Goal: Complete application form

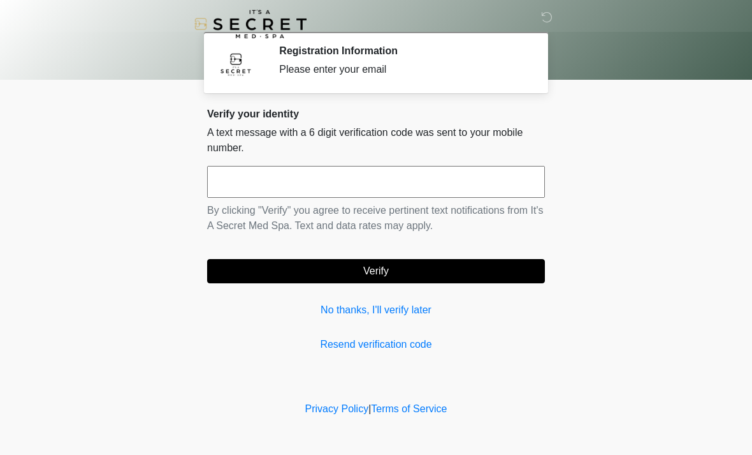
click at [507, 177] on input "text" at bounding box center [376, 182] width 338 height 32
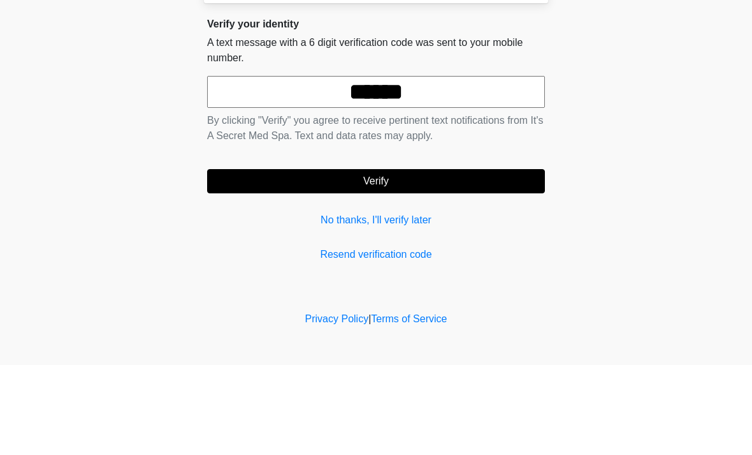
type input "******"
click at [513, 259] on button "Verify" at bounding box center [376, 271] width 338 height 24
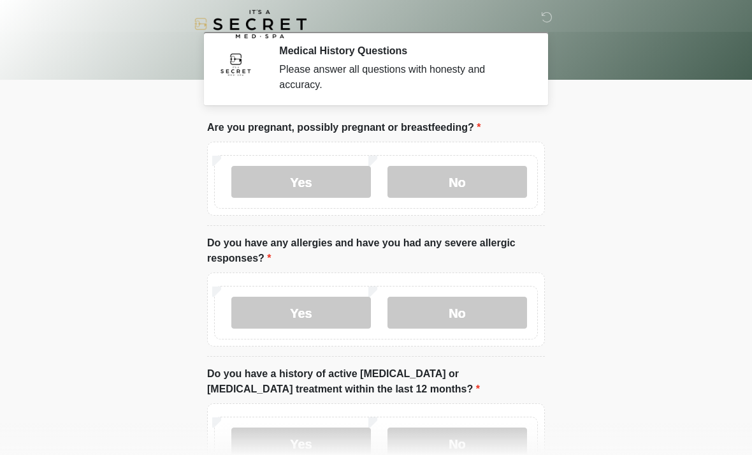
click at [524, 186] on label "No" at bounding box center [458, 182] width 140 height 32
click at [456, 310] on label "No" at bounding box center [458, 313] width 140 height 32
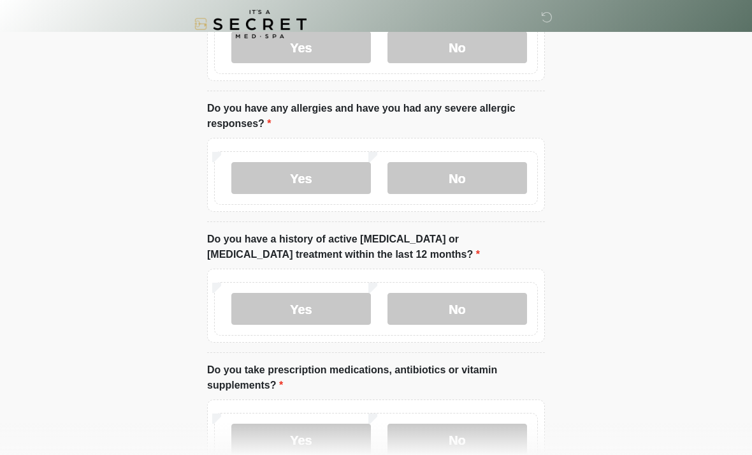
click at [489, 307] on label "No" at bounding box center [458, 309] width 140 height 32
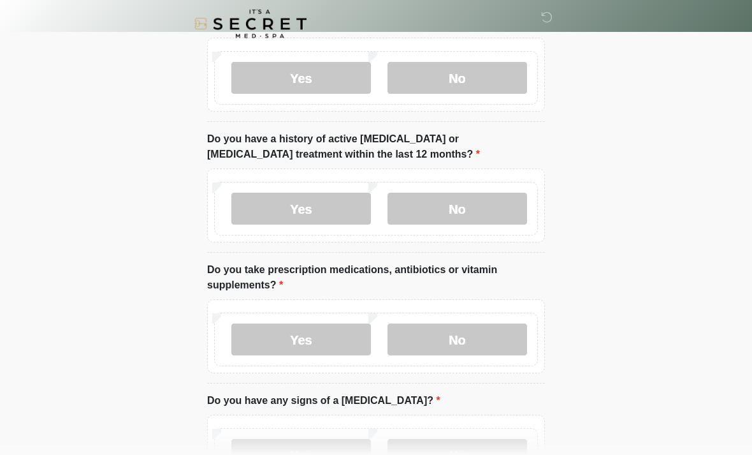
click at [471, 337] on label "No" at bounding box center [458, 340] width 140 height 32
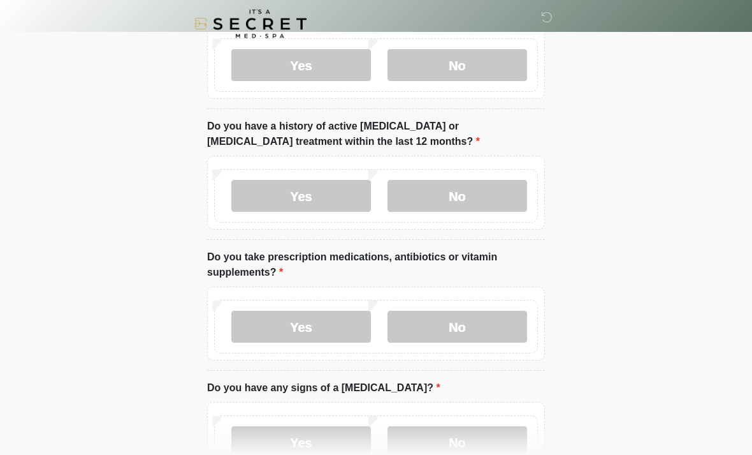
scroll to position [296, 0]
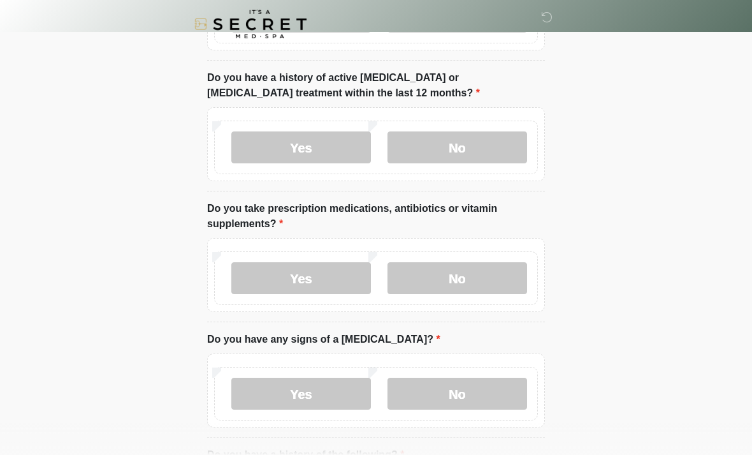
click at [452, 395] on label "No" at bounding box center [458, 394] width 140 height 32
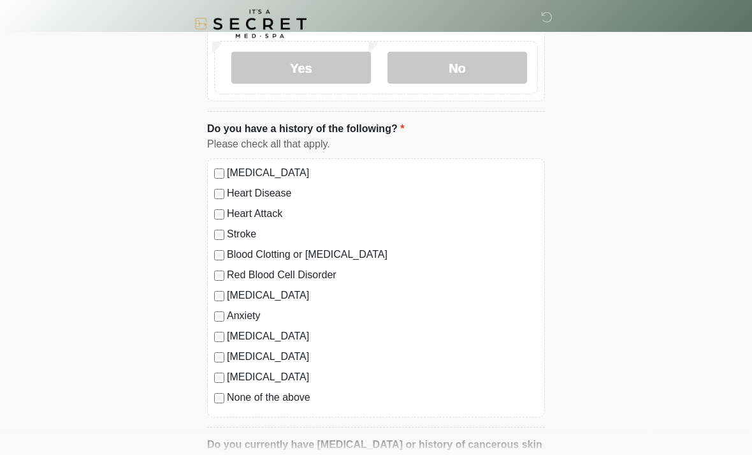
scroll to position [636, 0]
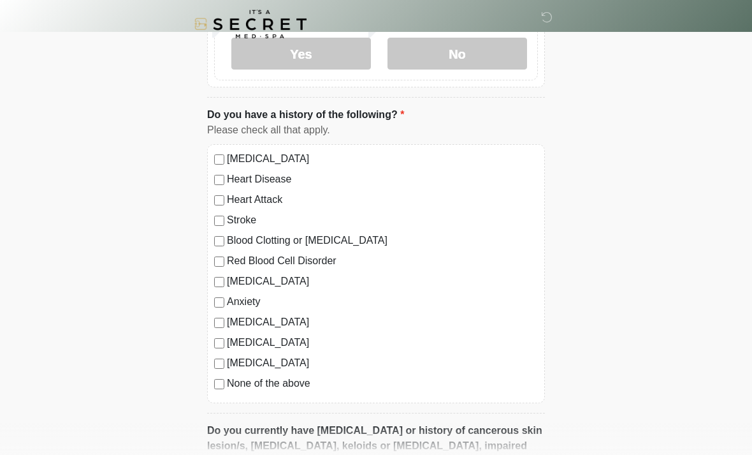
click at [287, 388] on label "None of the above" at bounding box center [382, 383] width 311 height 15
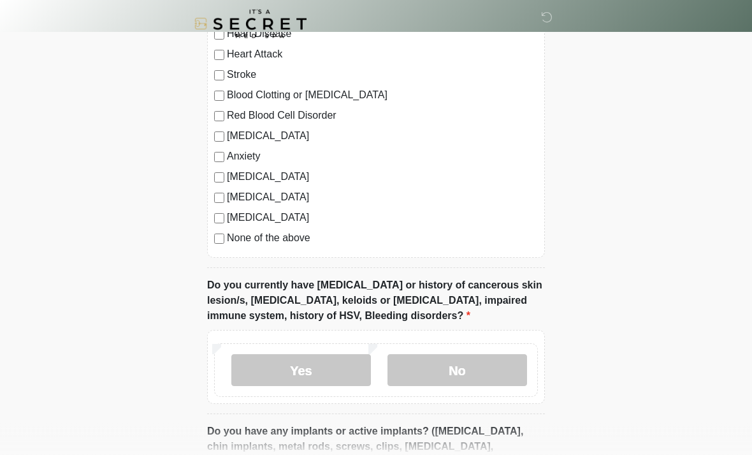
scroll to position [804, 0]
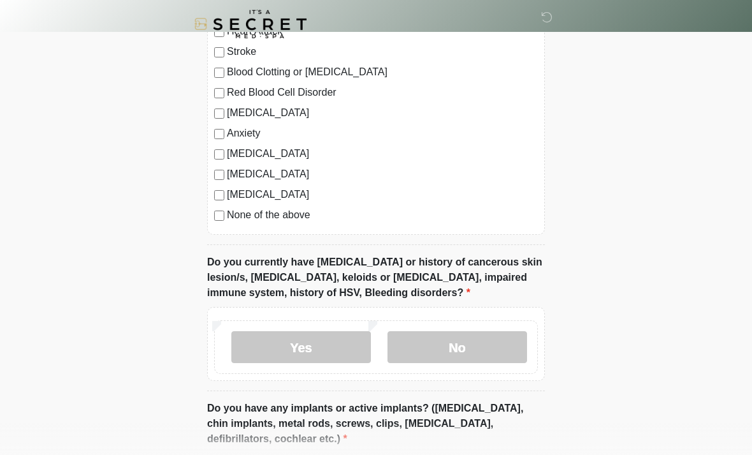
click at [494, 349] on label "No" at bounding box center [458, 347] width 140 height 32
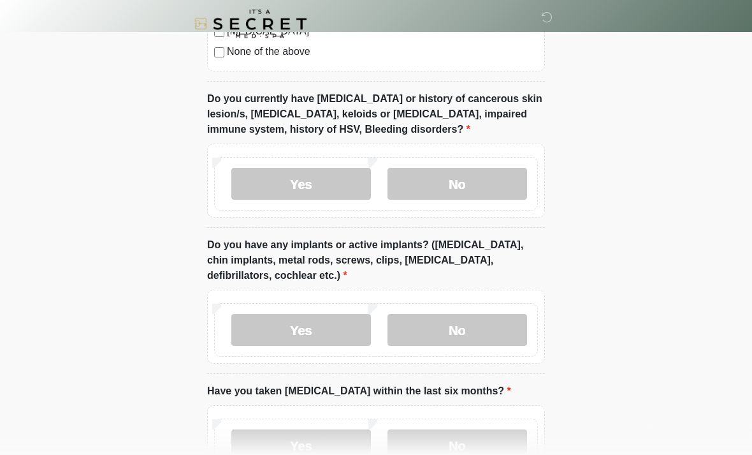
click at [473, 322] on label "No" at bounding box center [458, 330] width 140 height 32
click at [425, 444] on label "No" at bounding box center [458, 445] width 140 height 32
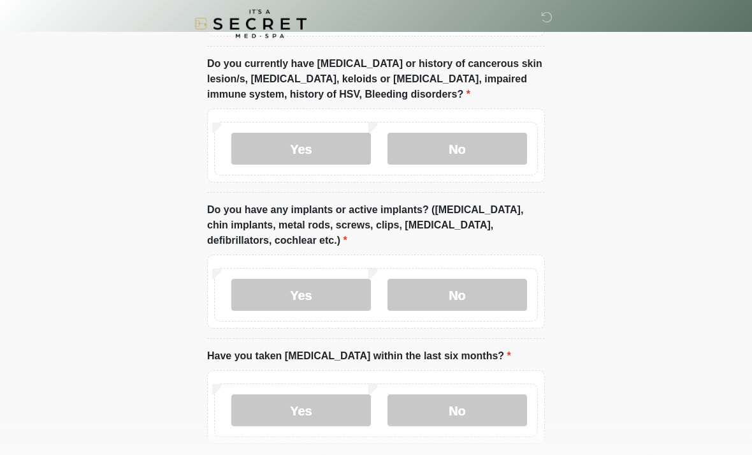
scroll to position [1062, 0]
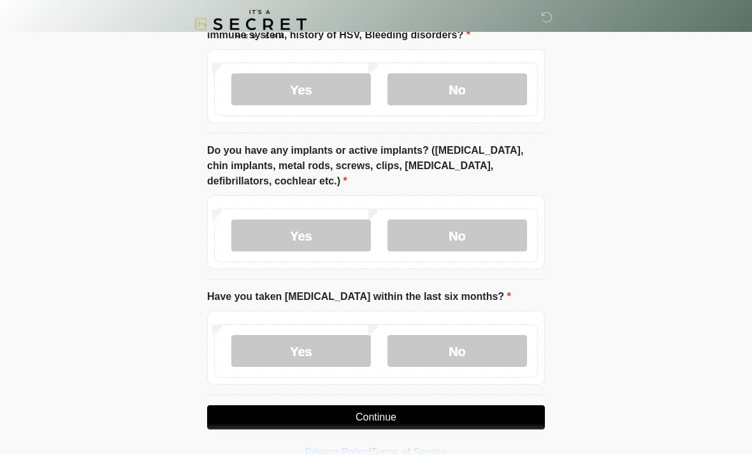
click at [341, 227] on label "Yes" at bounding box center [301, 235] width 140 height 32
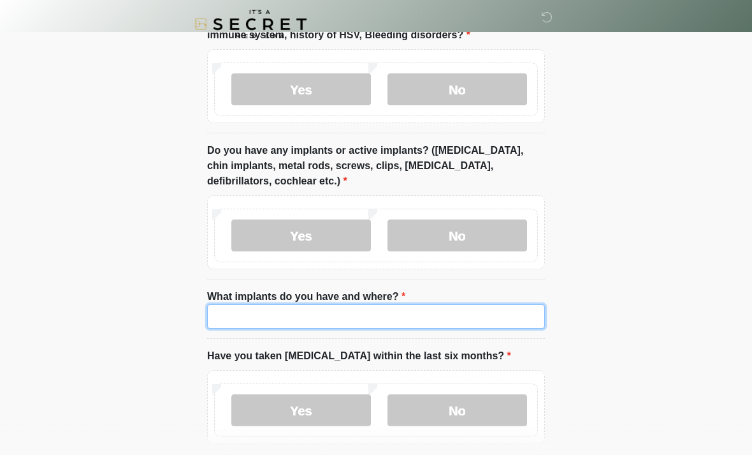
click at [448, 315] on input "What implants do you have and where?" at bounding box center [376, 316] width 338 height 24
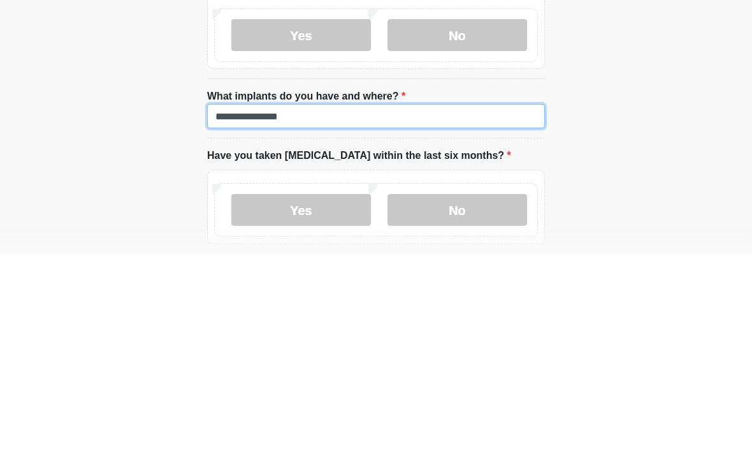
type input "**********"
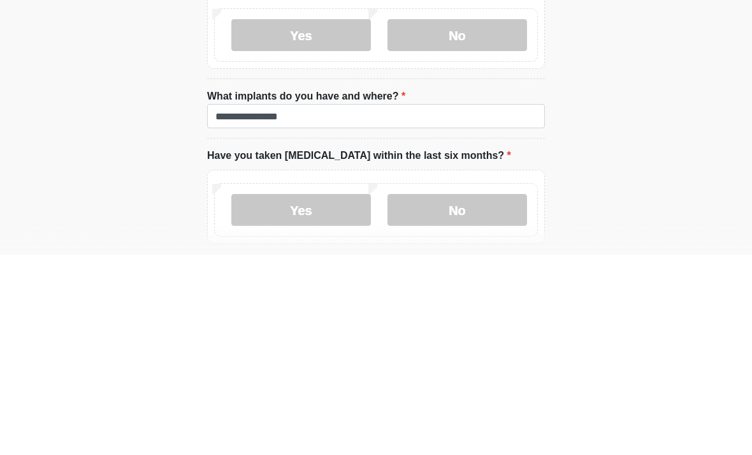
click at [498, 394] on label "No" at bounding box center [458, 410] width 140 height 32
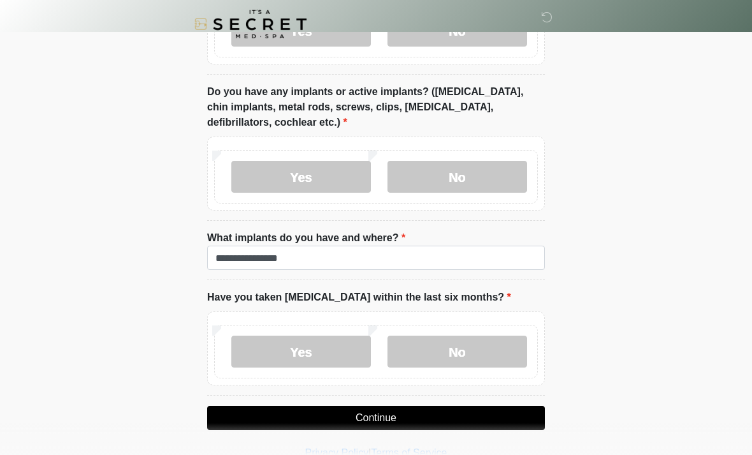
click at [510, 356] on label "No" at bounding box center [458, 351] width 140 height 32
click at [461, 425] on button "Continue" at bounding box center [376, 418] width 338 height 24
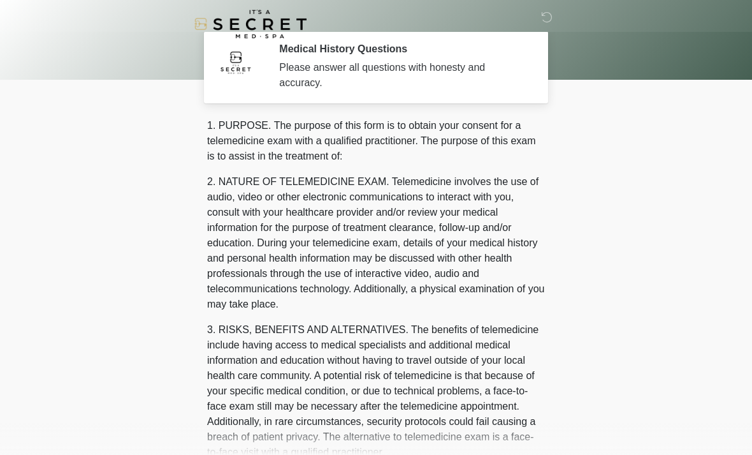
scroll to position [0, 0]
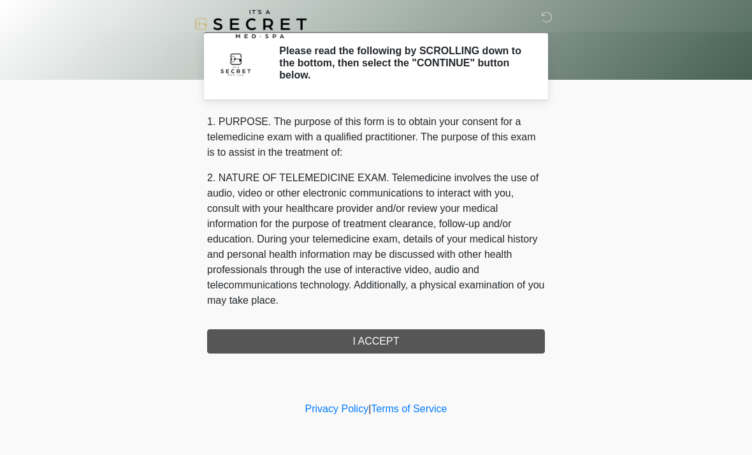
click at [505, 338] on div "1. PURPOSE. The purpose of this form is to obtain your consent for a telemedici…" at bounding box center [376, 233] width 338 height 239
click at [474, 352] on div "1. PURPOSE. The purpose of this form is to obtain your consent for a telemedici…" at bounding box center [376, 233] width 338 height 239
click at [366, 352] on div "1. PURPOSE. The purpose of this form is to obtain your consent for a telemedici…" at bounding box center [376, 233] width 338 height 239
click at [378, 351] on div "1. PURPOSE. The purpose of this form is to obtain your consent for a telemedici…" at bounding box center [376, 233] width 338 height 239
click at [378, 345] on div "1. PURPOSE. The purpose of this form is to obtain your consent for a telemedici…" at bounding box center [376, 233] width 338 height 239
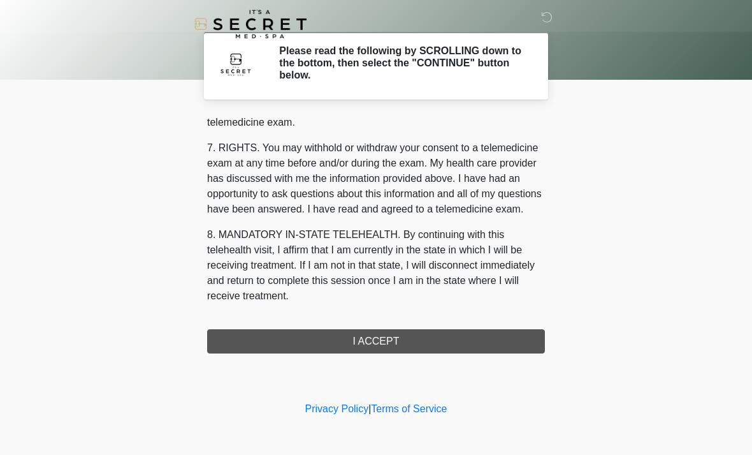
click at [367, 350] on div "1. PURPOSE. The purpose of this form is to obtain your consent for a telemedici…" at bounding box center [376, 233] width 338 height 239
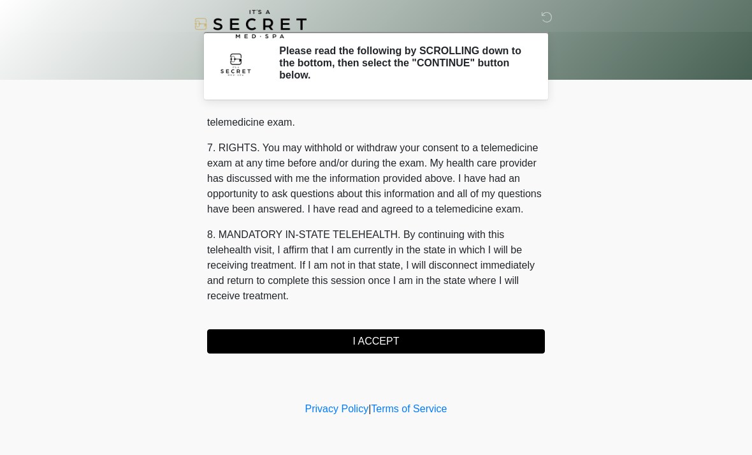
click at [383, 343] on button "I ACCEPT" at bounding box center [376, 341] width 338 height 24
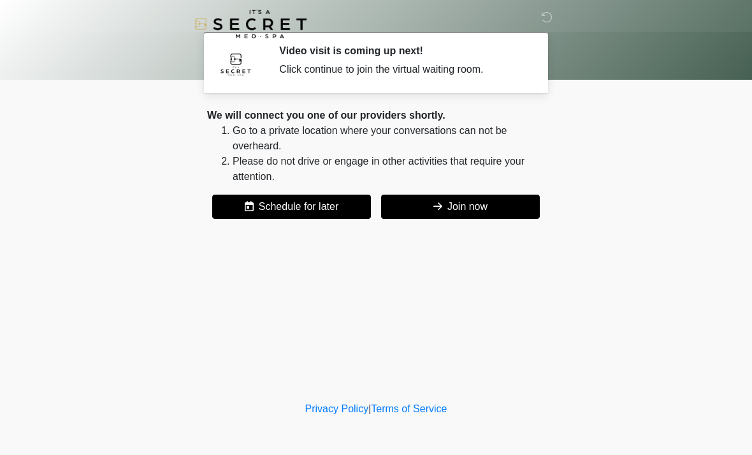
click at [501, 214] on button "Join now" at bounding box center [460, 206] width 159 height 24
